Goal: Use online tool/utility: Use online tool/utility

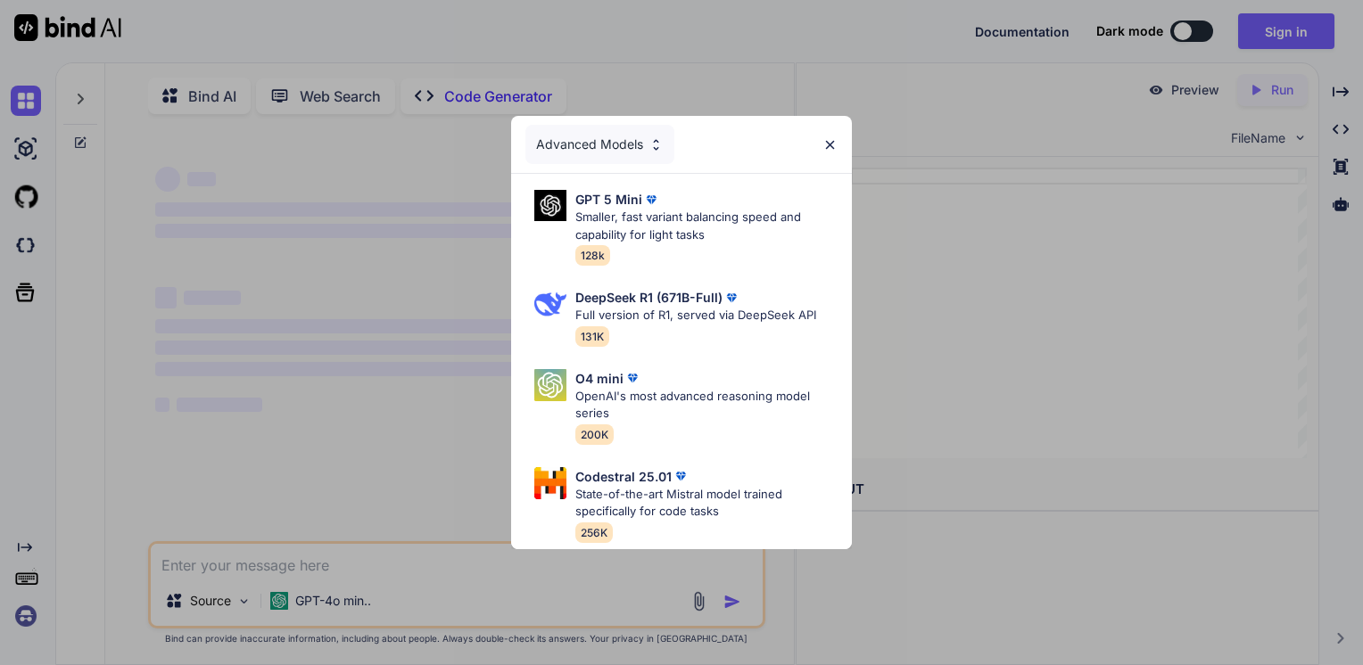
click at [822, 139] on img at bounding box center [829, 144] width 15 height 15
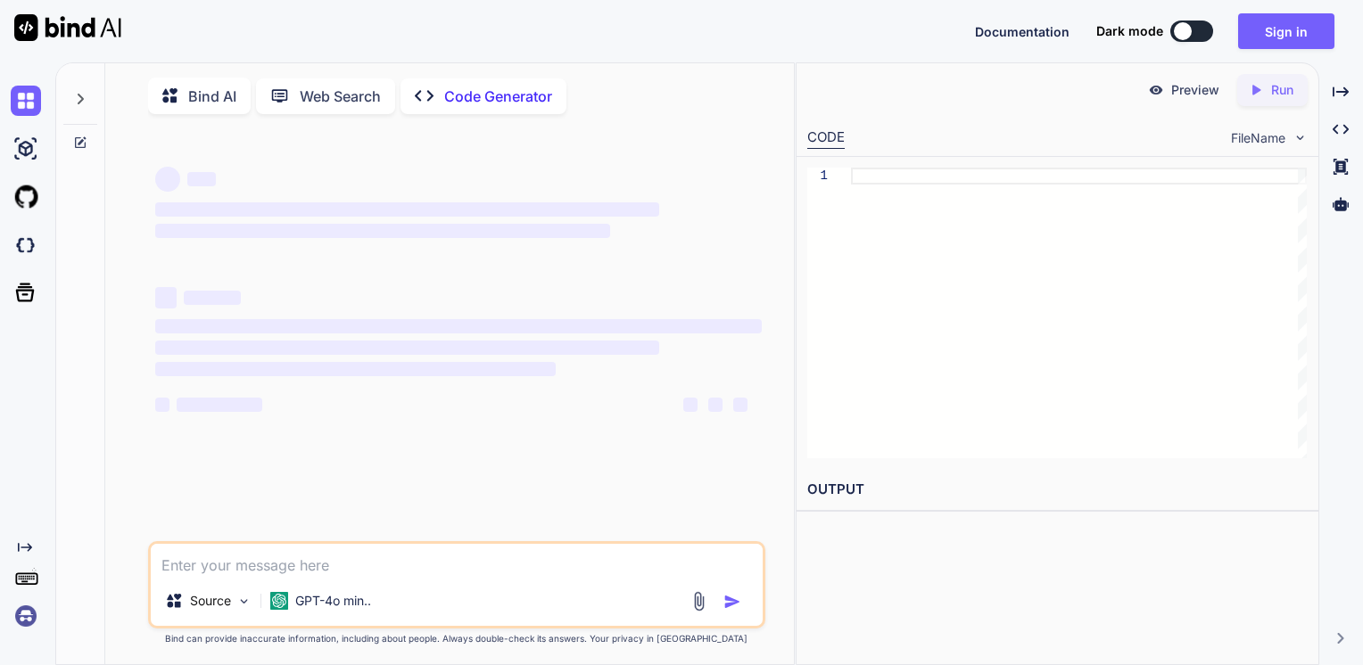
scroll to position [6, 0]
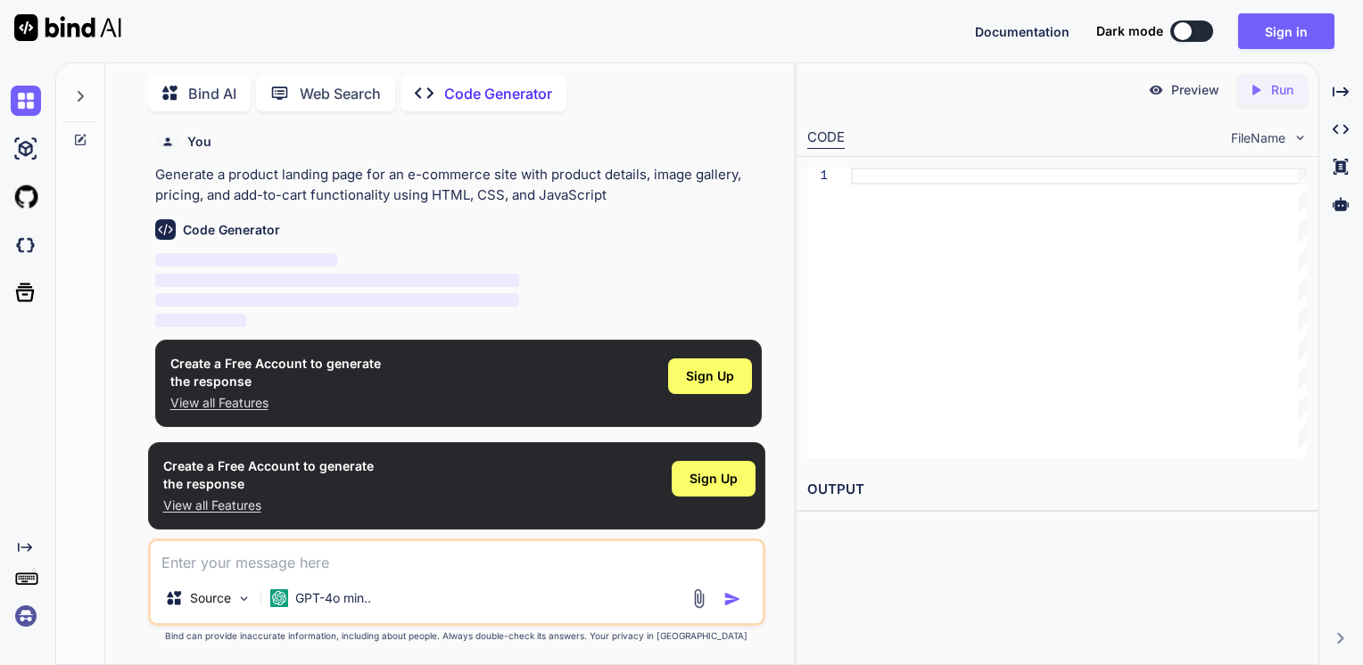
type textarea "x"
click at [441, 558] on textarea at bounding box center [457, 557] width 613 height 32
paste textarea "<!LOREMIP dolo> <sita cons="ad" eli="sed"> <doei> <temp incidid="UTL-9" /> <etd…"
type textarea "<!LOREMIP dolo> <sita cons="ad" eli="sed"> <doei> <temp incidid="UTL-9" /> <etd…"
type textarea "x"
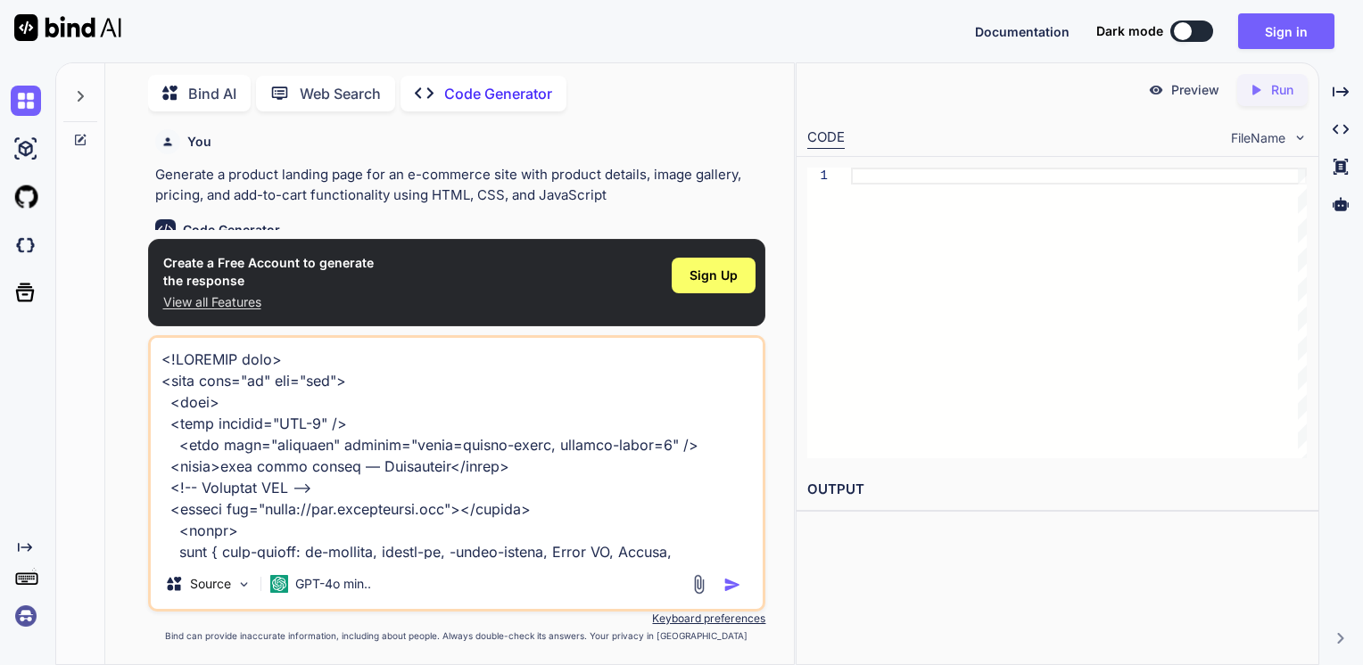
scroll to position [32649, 0]
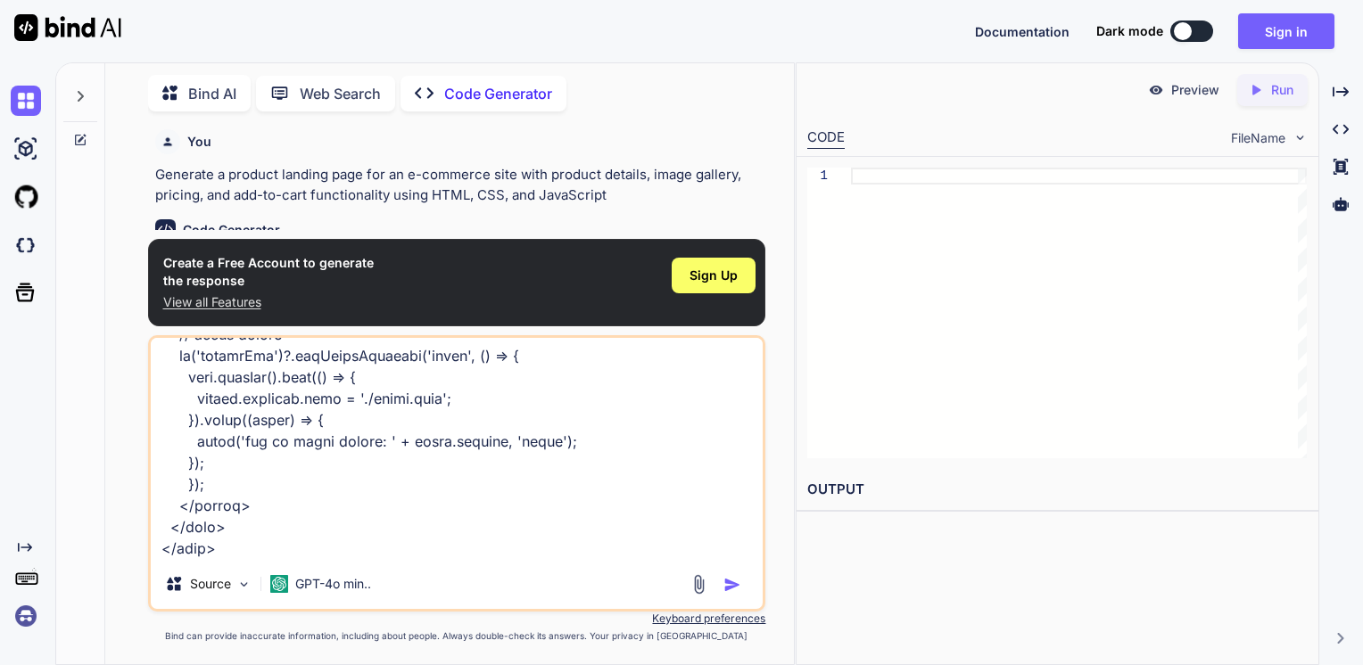
type textarea "<!LOREMIP dolo> <sita cons="ad" eli="sed"> <doei> <temp incidid="UTL-9" /> <etd…"
click at [724, 586] on img "button" at bounding box center [732, 585] width 18 height 18
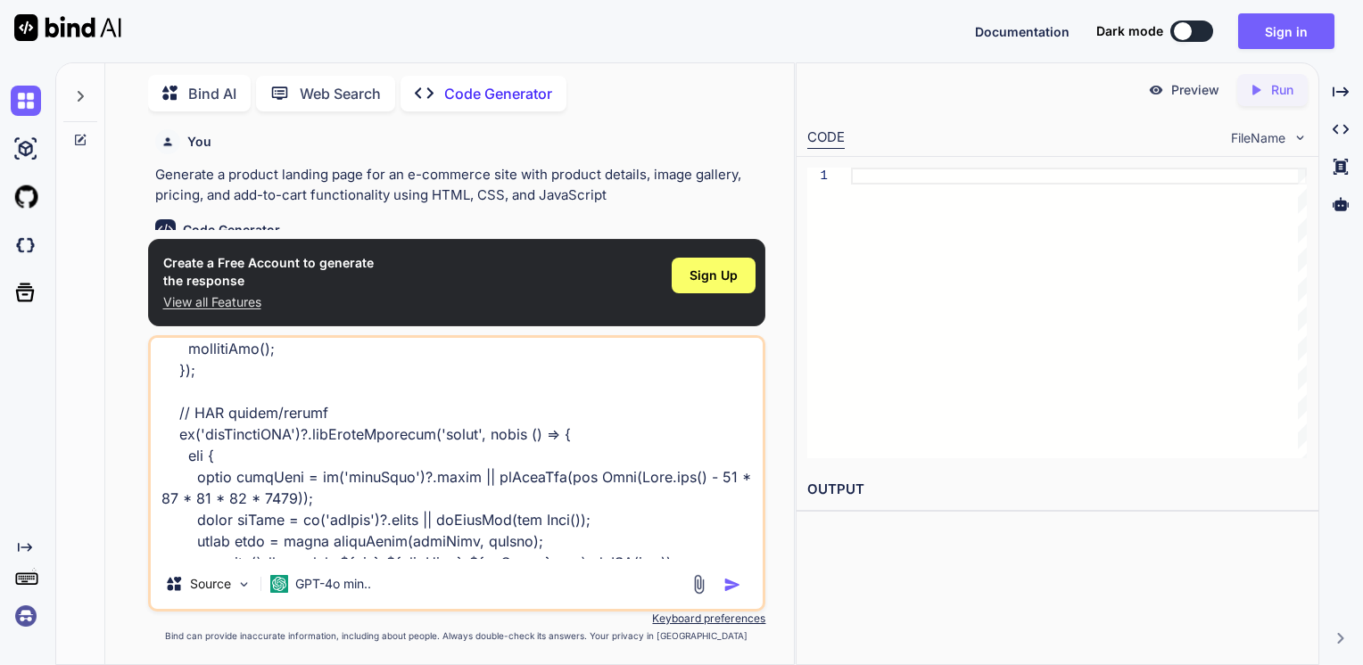
scroll to position [32113, 0]
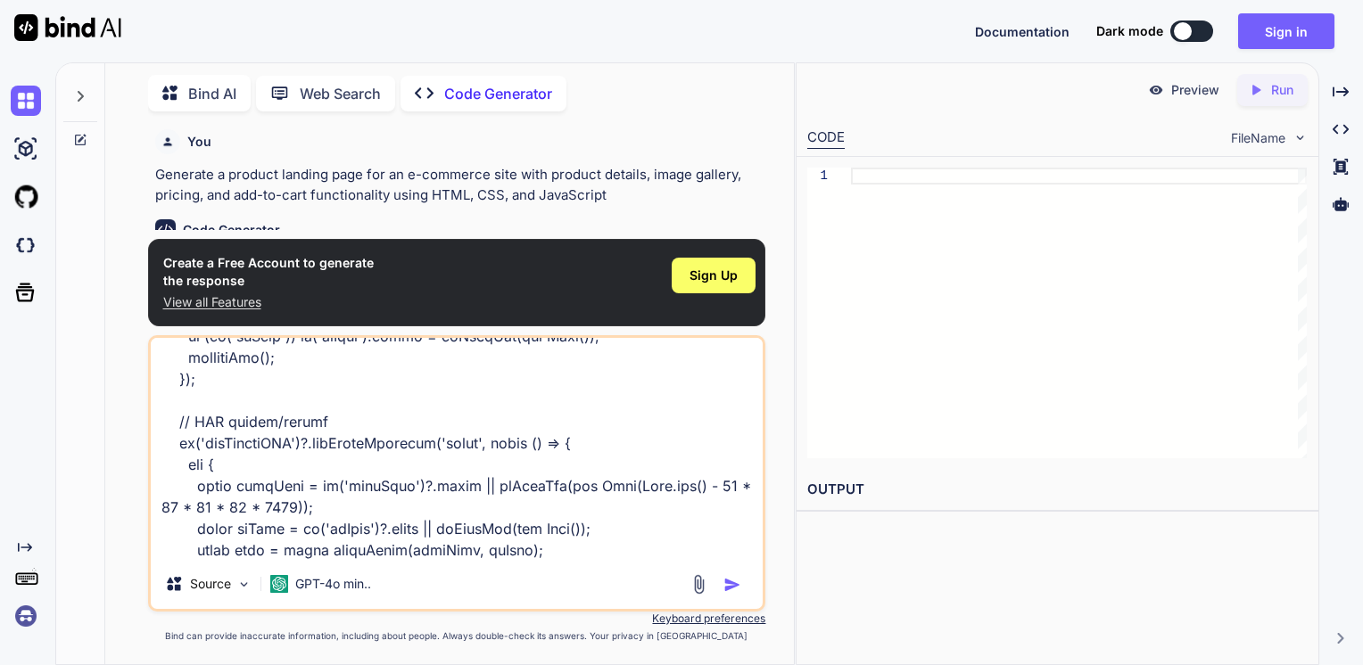
click at [579, 462] on textarea at bounding box center [457, 448] width 613 height 221
